Goal: Task Accomplishment & Management: Use online tool/utility

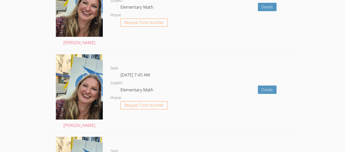
scroll to position [599, 0]
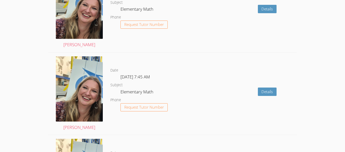
click at [238, 94] on div "Details" at bounding box center [247, 93] width 99 height 82
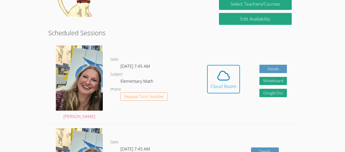
scroll to position [114, 0]
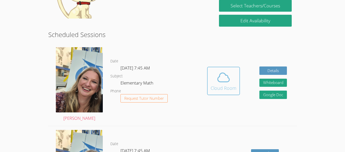
click at [224, 94] on button "Cloud Room" at bounding box center [223, 81] width 33 height 28
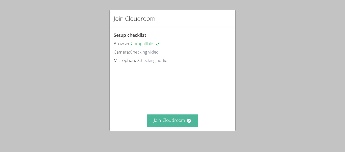
click at [181, 126] on button "Join Cloudroom" at bounding box center [173, 120] width 52 height 12
